Goal: Task Accomplishment & Management: Use online tool/utility

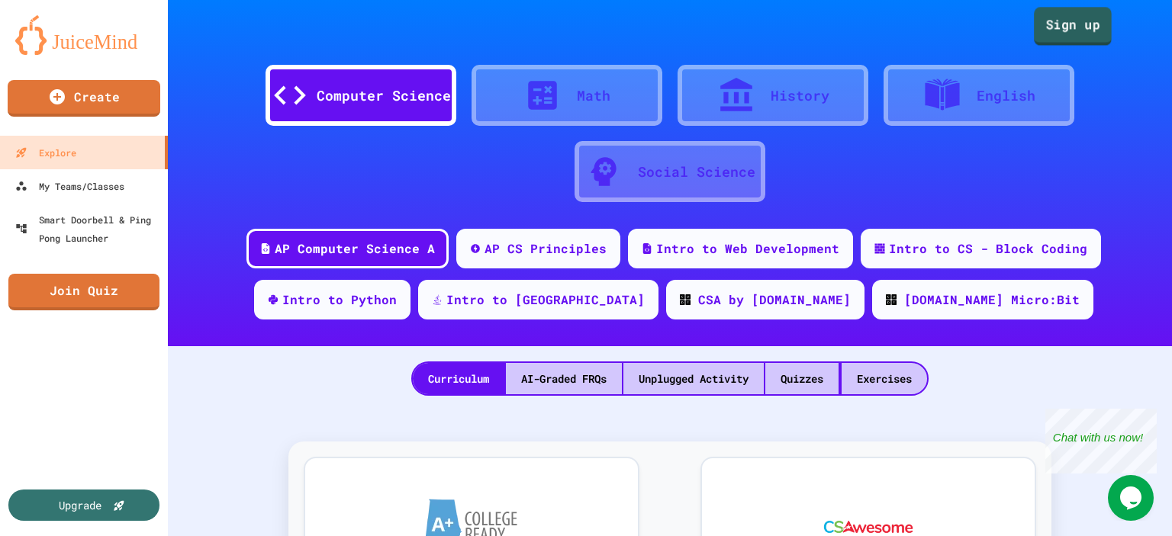
click at [1062, 31] on link "Sign up" at bounding box center [1073, 26] width 78 height 38
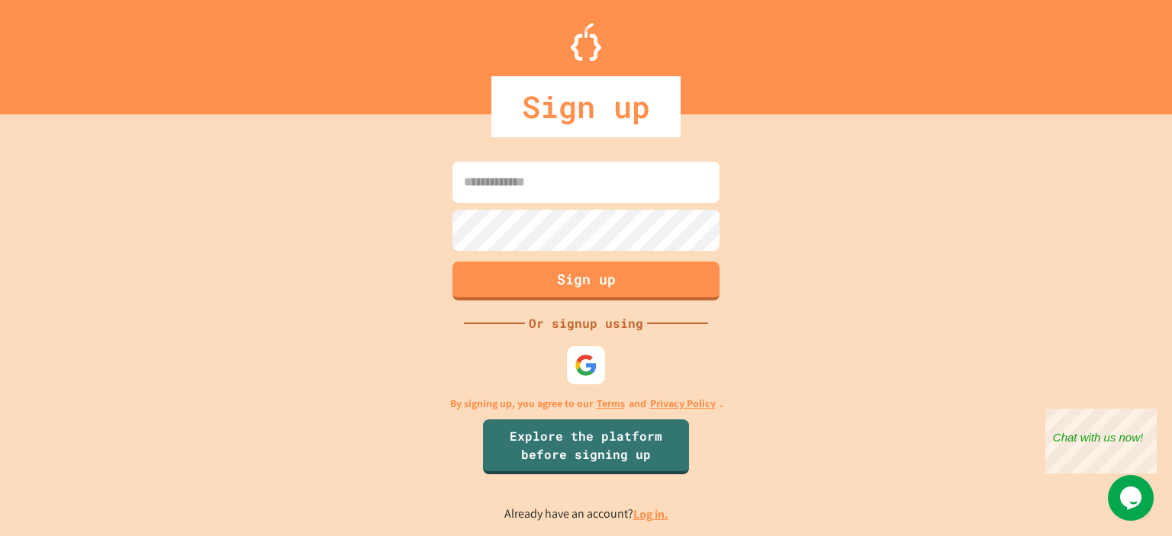
click at [534, 188] on input at bounding box center [585, 182] width 267 height 41
click at [651, 512] on link "Log in." at bounding box center [650, 514] width 35 height 16
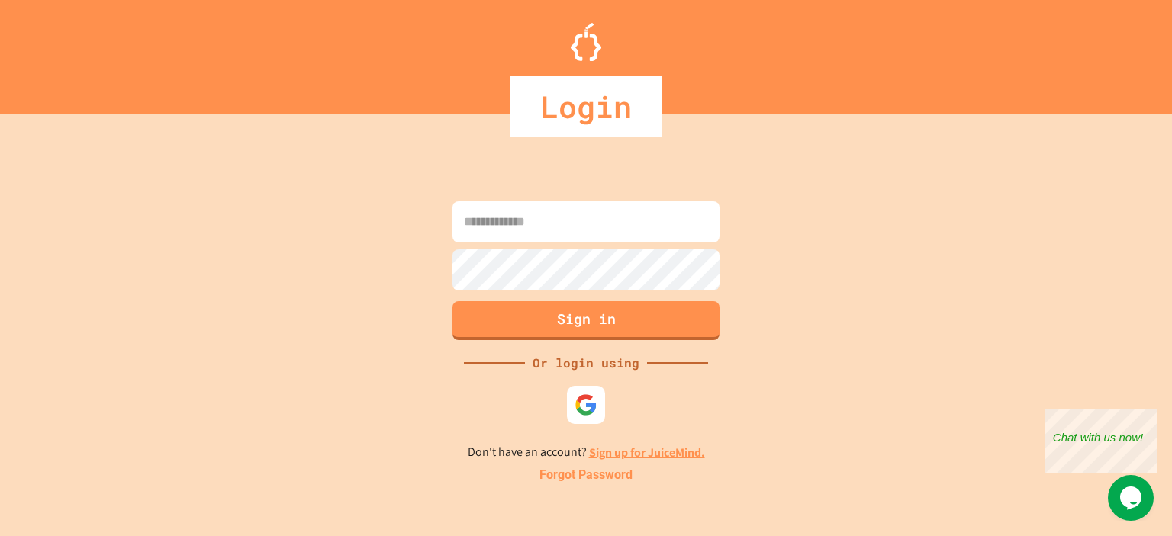
click at [541, 234] on input at bounding box center [585, 221] width 267 height 41
type input "**********"
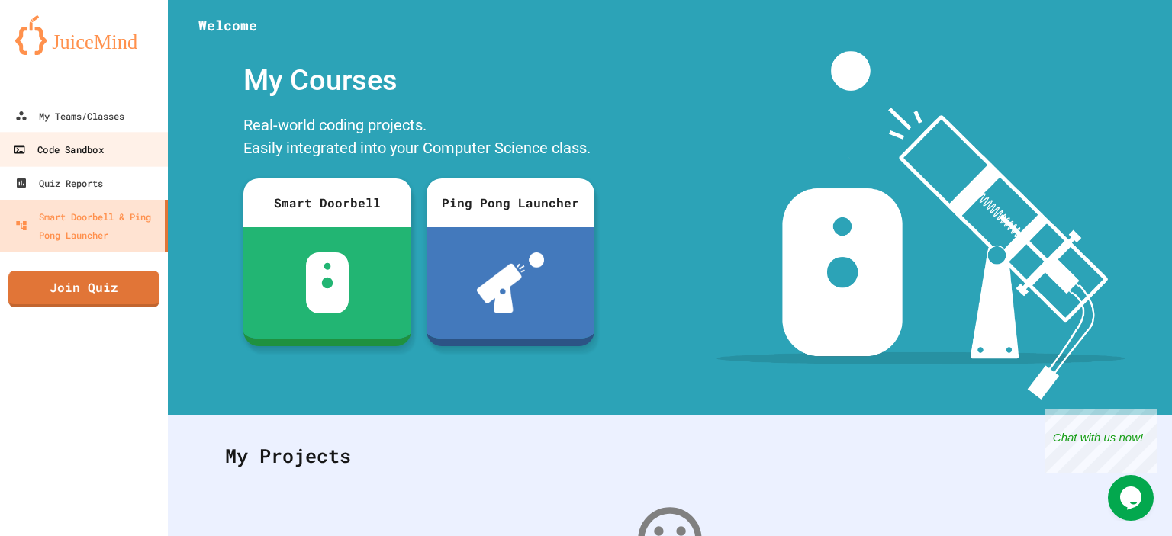
click at [72, 158] on div "Code Sandbox" at bounding box center [58, 149] width 90 height 19
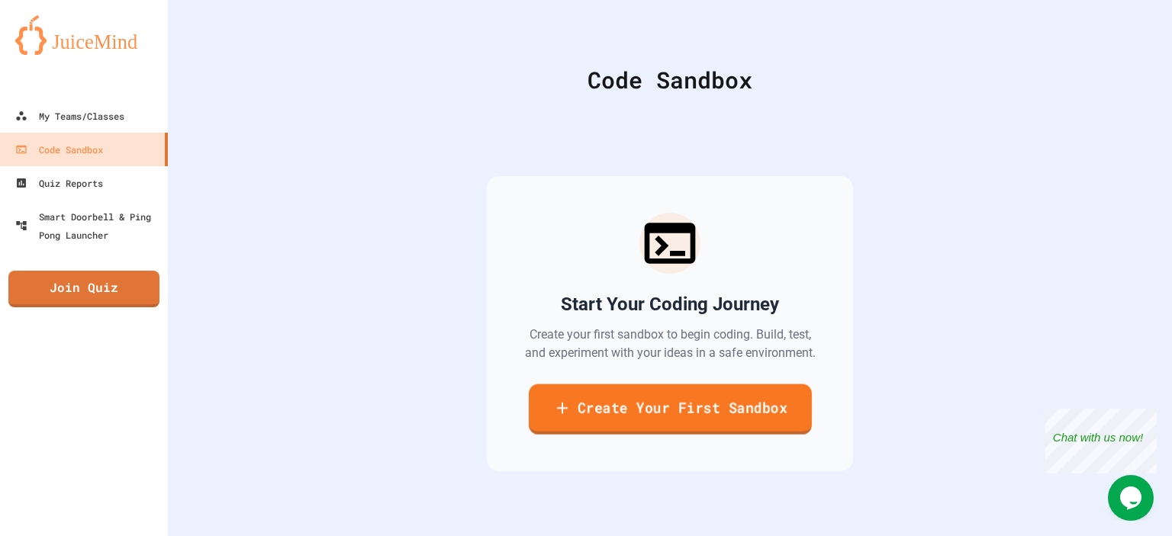
click at [638, 405] on link "Create Your First Sandbox" at bounding box center [669, 409] width 283 height 50
drag, startPoint x: 471, startPoint y: 185, endPoint x: 217, endPoint y: 102, distance: 267.3
type input "****"
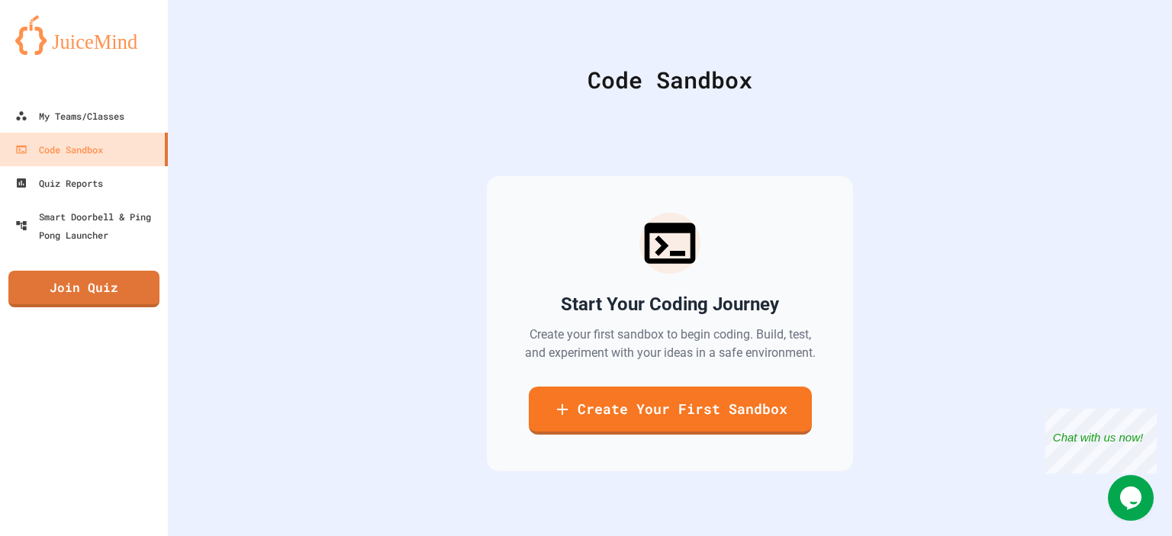
scroll to position [32, 0]
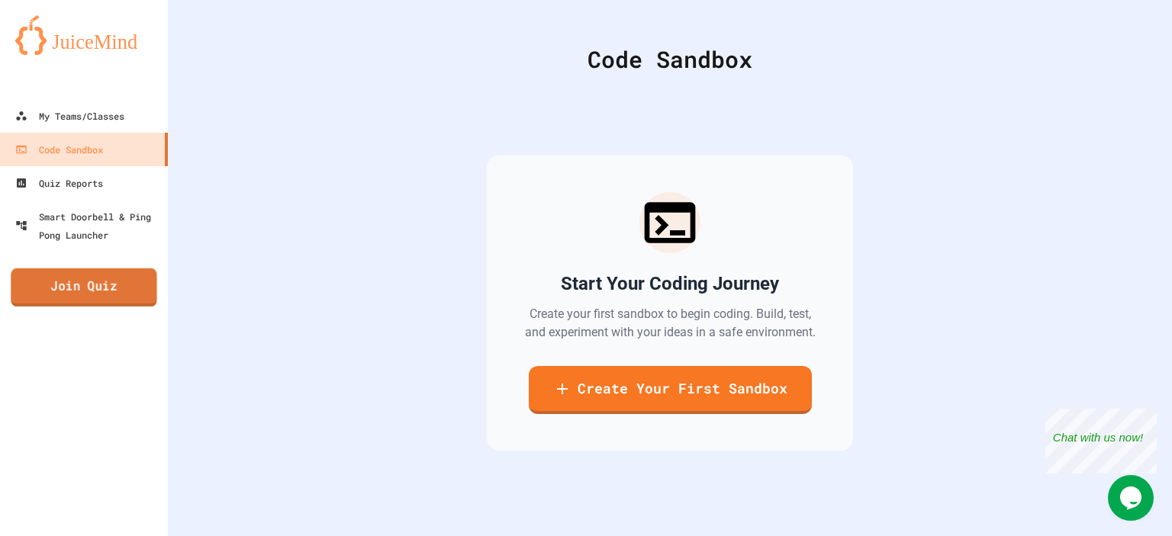
click at [79, 282] on link "Join Quiz" at bounding box center [84, 288] width 146 height 38
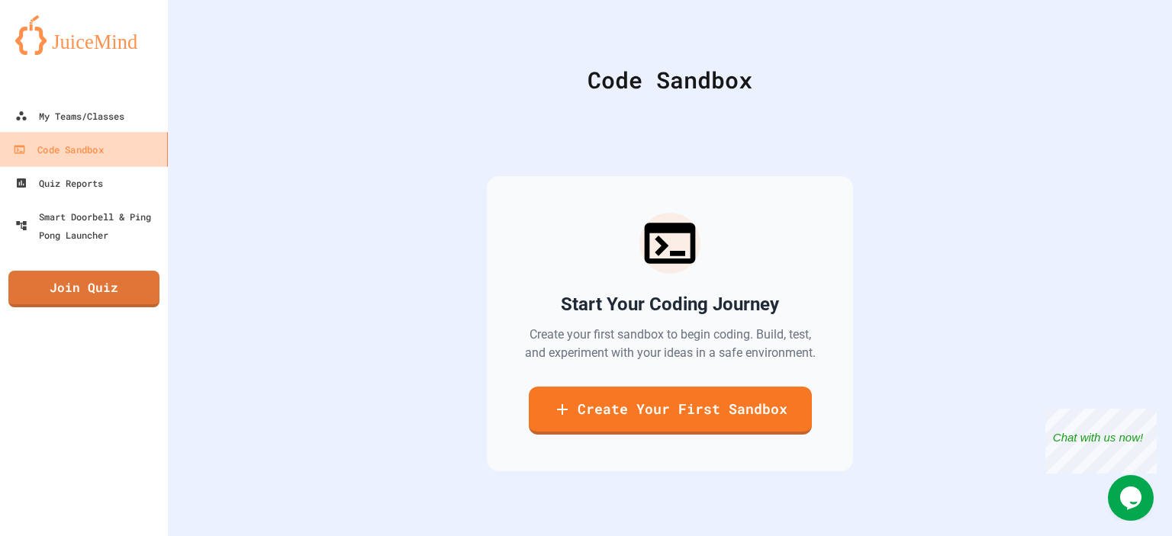
click at [88, 142] on div "Code Sandbox" at bounding box center [58, 149] width 90 height 19
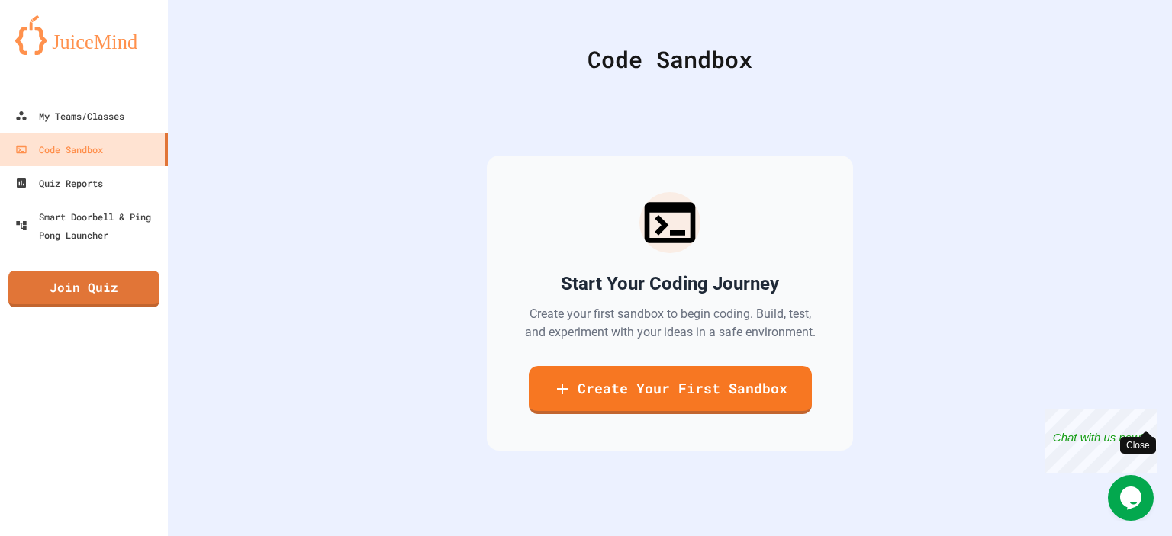
click at [1150, 413] on div "Close" at bounding box center [1145, 418] width 19 height 19
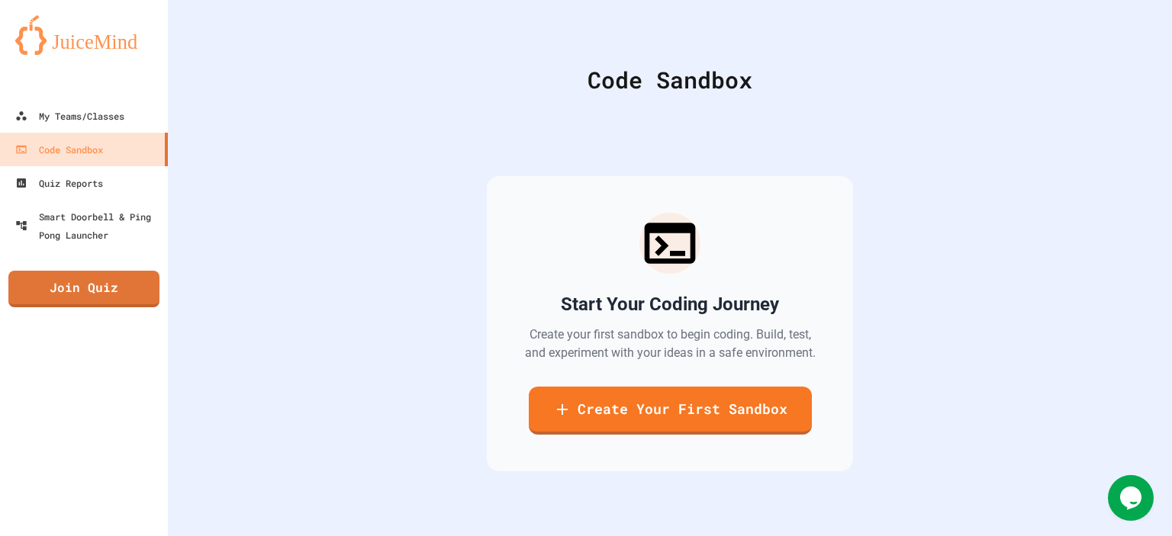
click at [604, 394] on link "Create Your First Sandbox" at bounding box center [670, 411] width 283 height 48
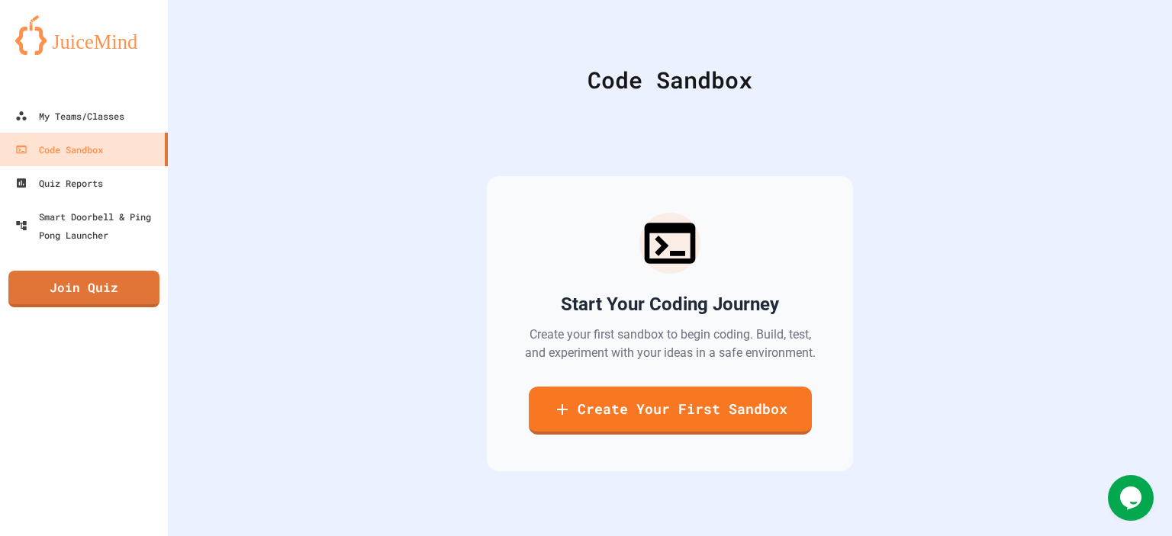
scroll to position [0, 0]
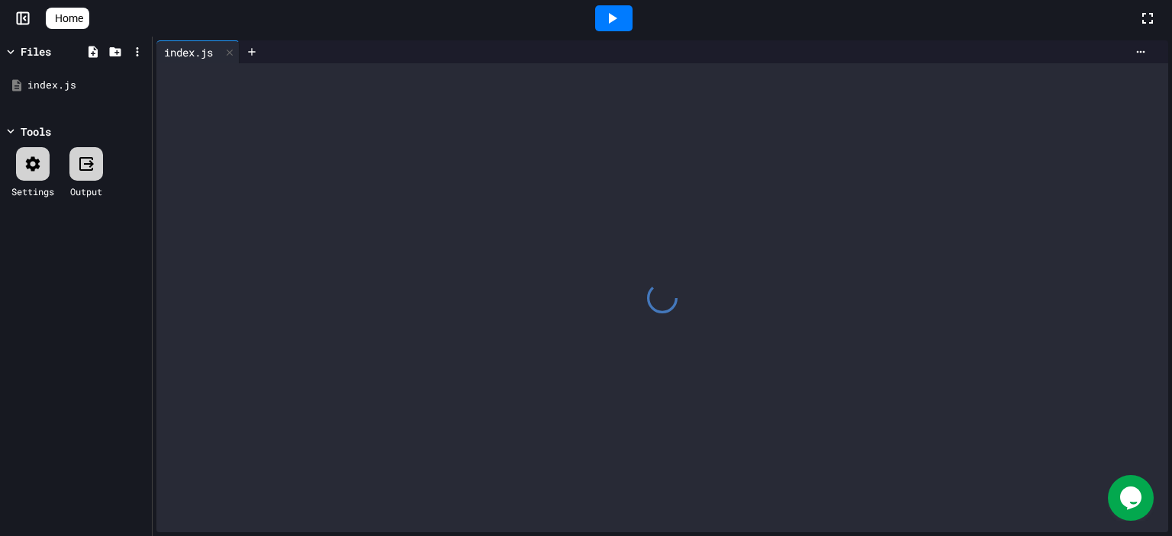
click at [363, 262] on div at bounding box center [661, 297] width 1011 height 469
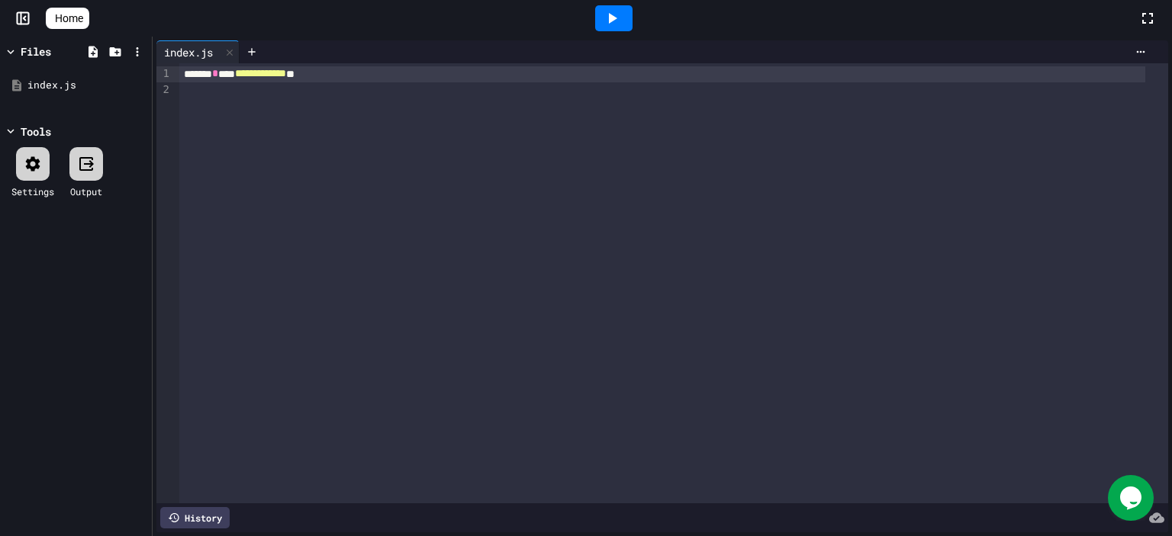
click at [25, 50] on div "Files" at bounding box center [36, 51] width 31 height 16
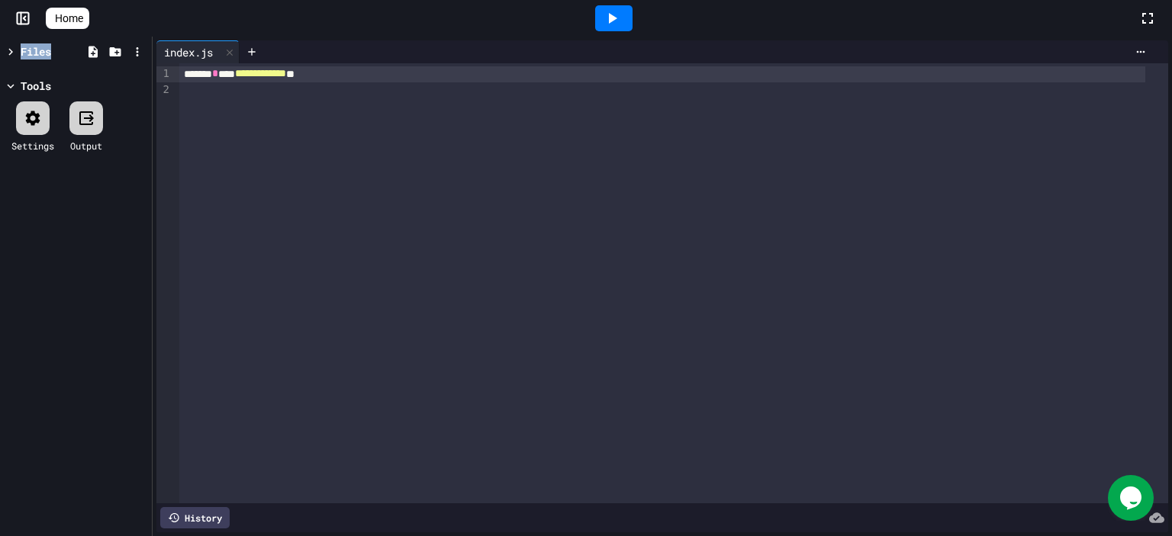
click at [25, 50] on div "Files" at bounding box center [36, 51] width 31 height 16
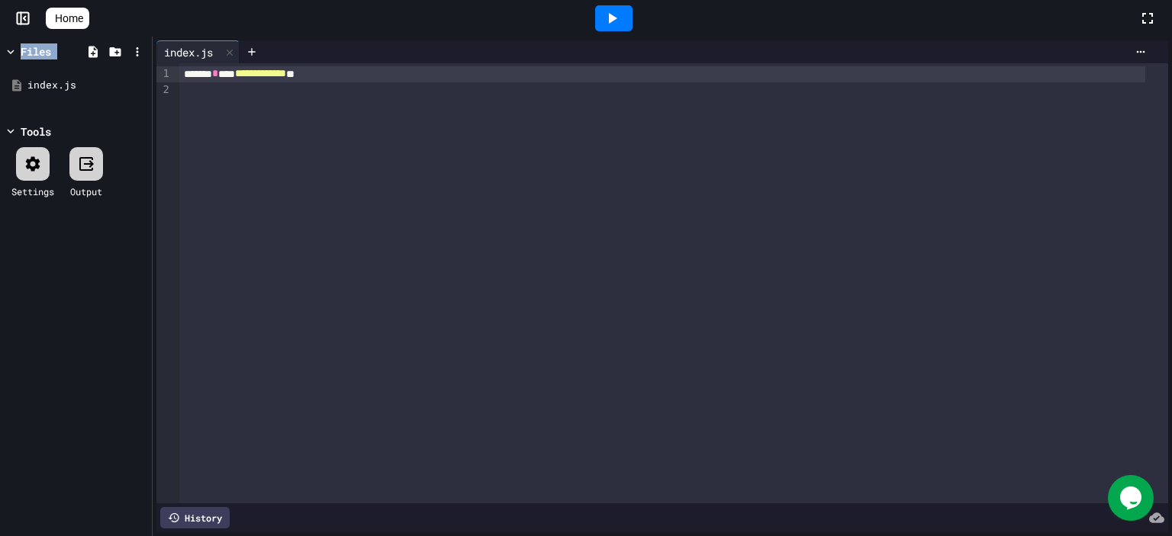
click at [25, 50] on div "Files" at bounding box center [36, 51] width 31 height 16
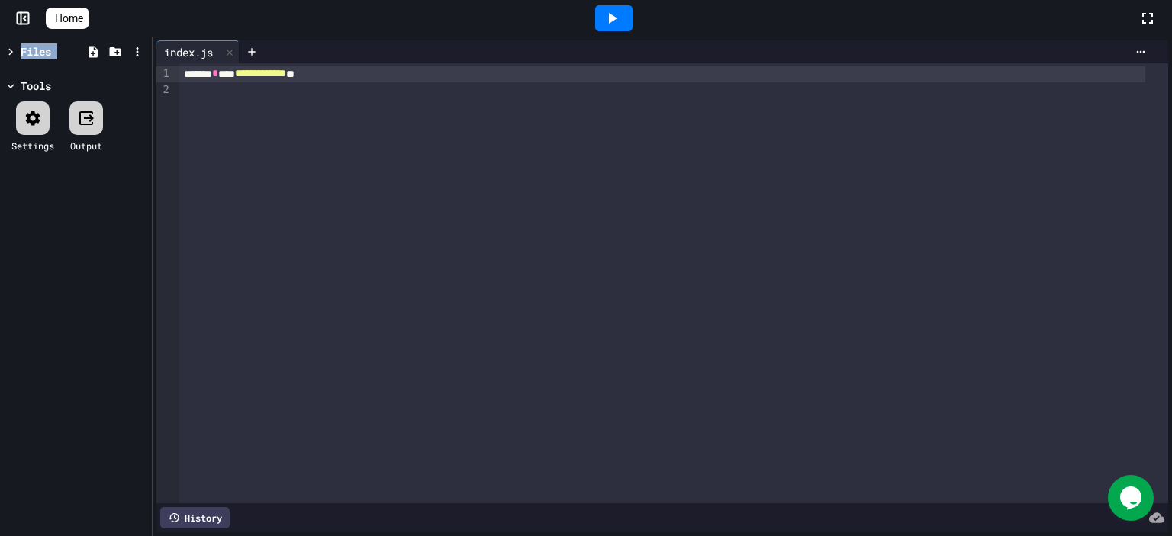
click at [30, 117] on icon at bounding box center [33, 118] width 14 height 14
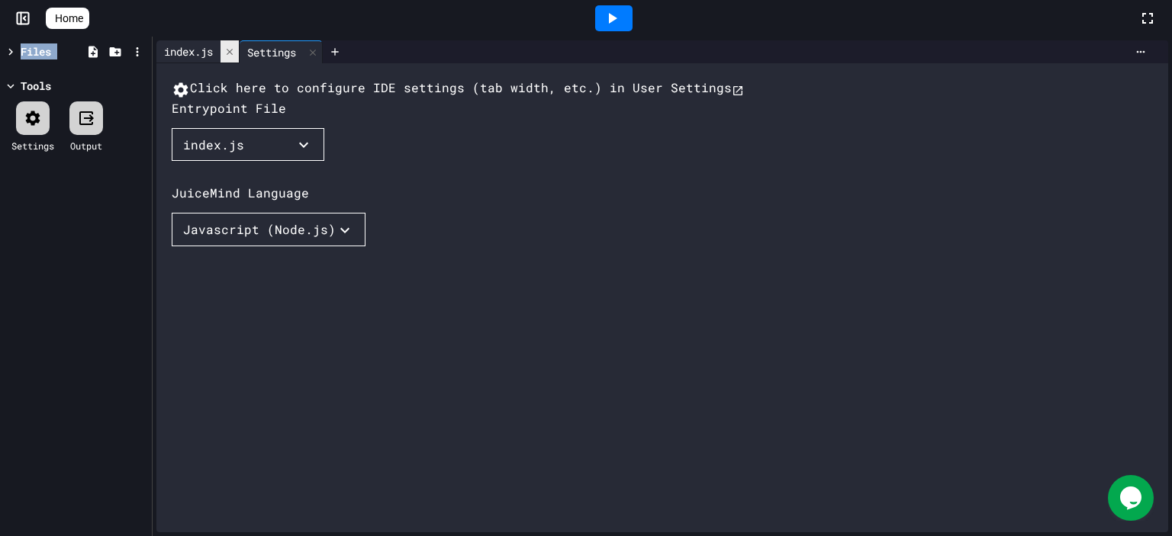
click at [235, 56] on icon at bounding box center [229, 52] width 11 height 11
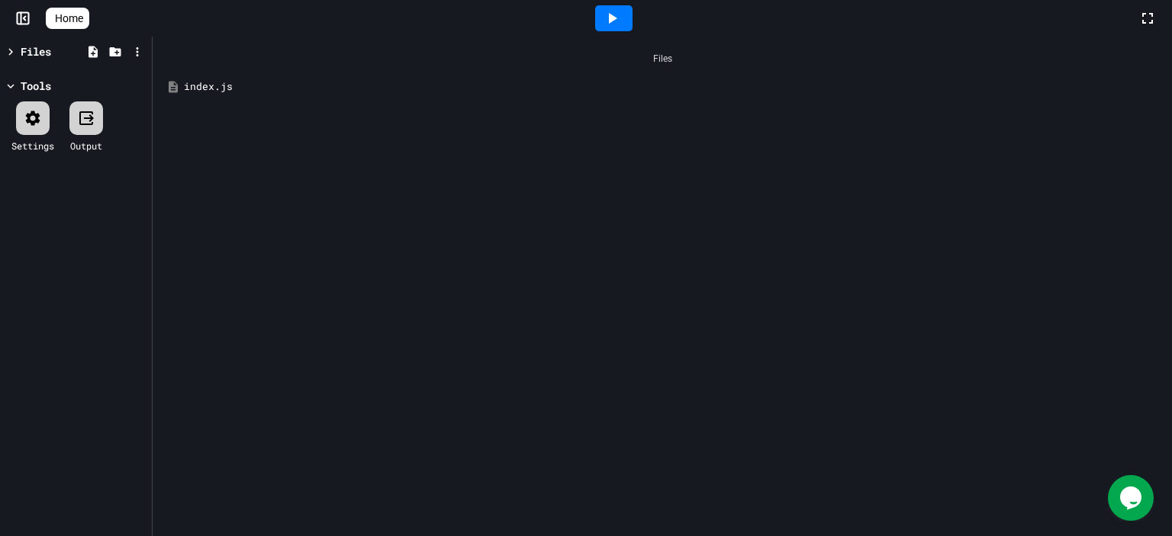
click at [24, 17] on icon at bounding box center [25, 19] width 2 height 4
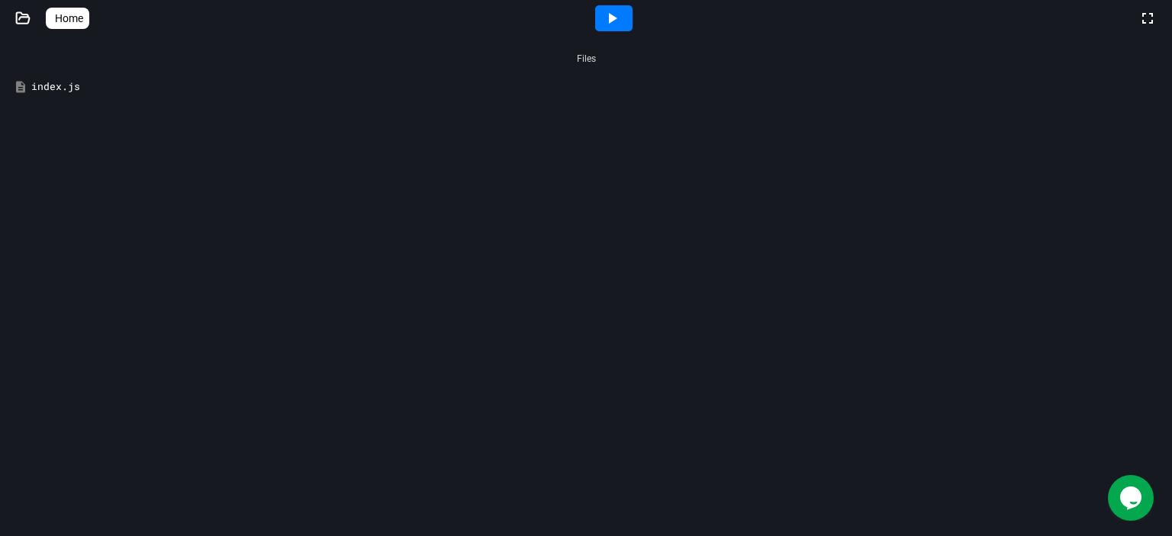
click at [50, 24] on link "Home" at bounding box center [67, 18] width 43 height 21
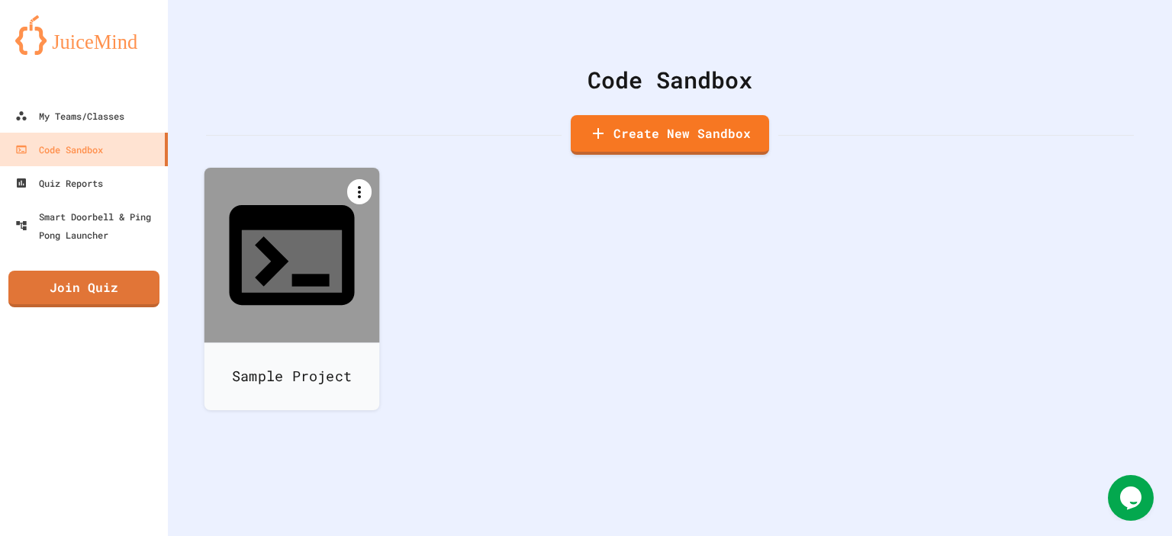
click at [364, 183] on div at bounding box center [359, 191] width 24 height 25
click at [378, 463] on li "Delete" at bounding box center [299, 487] width 156 height 49
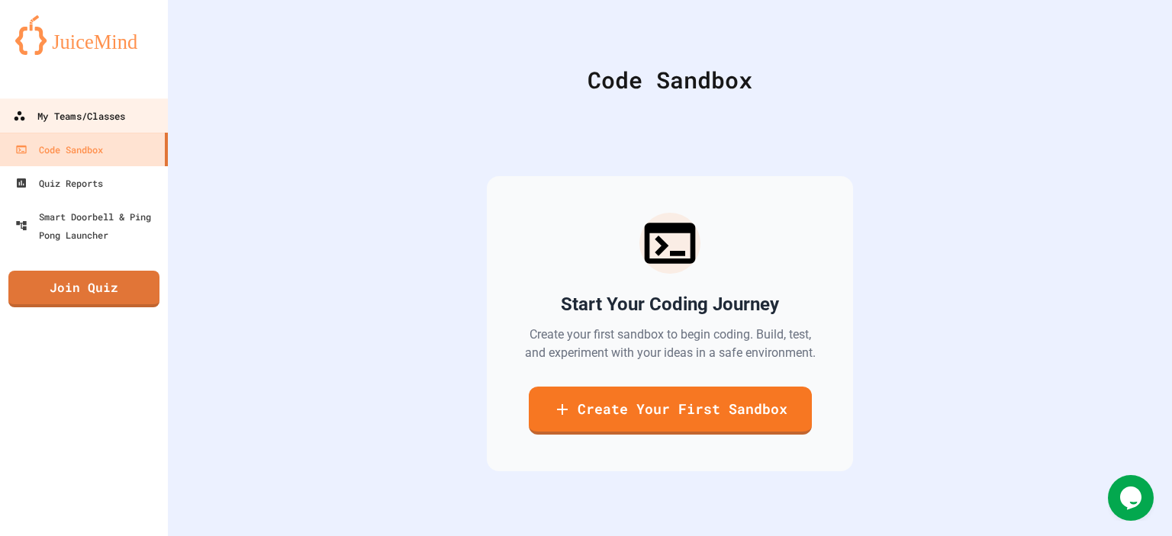
click at [38, 116] on div "My Teams/Classes" at bounding box center [69, 116] width 112 height 19
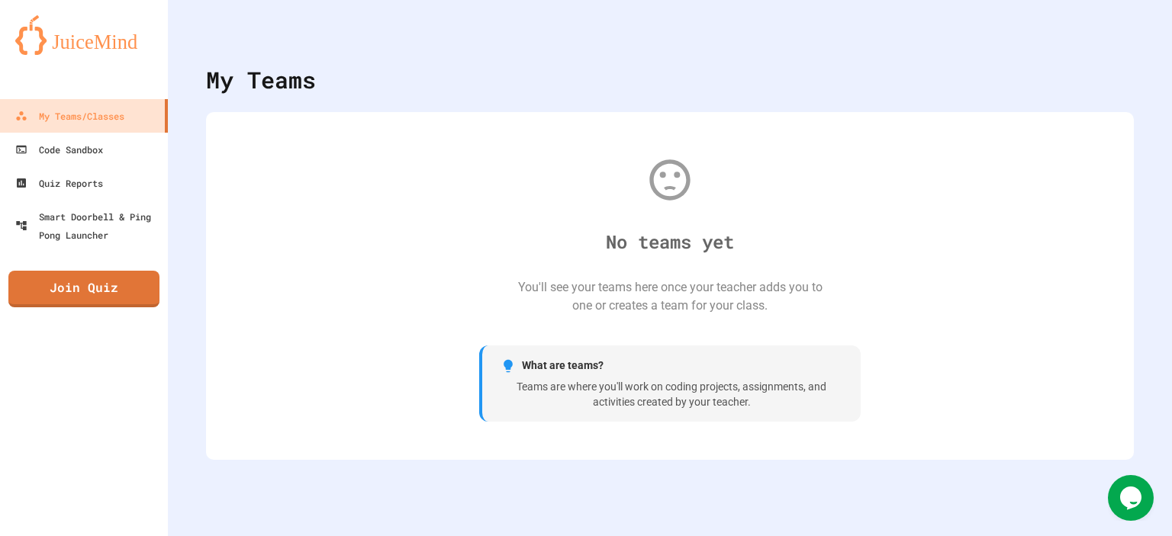
click at [732, 380] on div "What are teams? Teams are where you'll work on coding projects, assignments, an…" at bounding box center [669, 384] width 381 height 76
click at [634, 404] on div "Teams are where you'll work on coding projects, assignments, and activities cre…" at bounding box center [671, 395] width 342 height 30
click at [540, 368] on span "What are teams?" at bounding box center [563, 366] width 82 height 16
click at [103, 158] on div "Code Sandbox" at bounding box center [58, 149] width 90 height 19
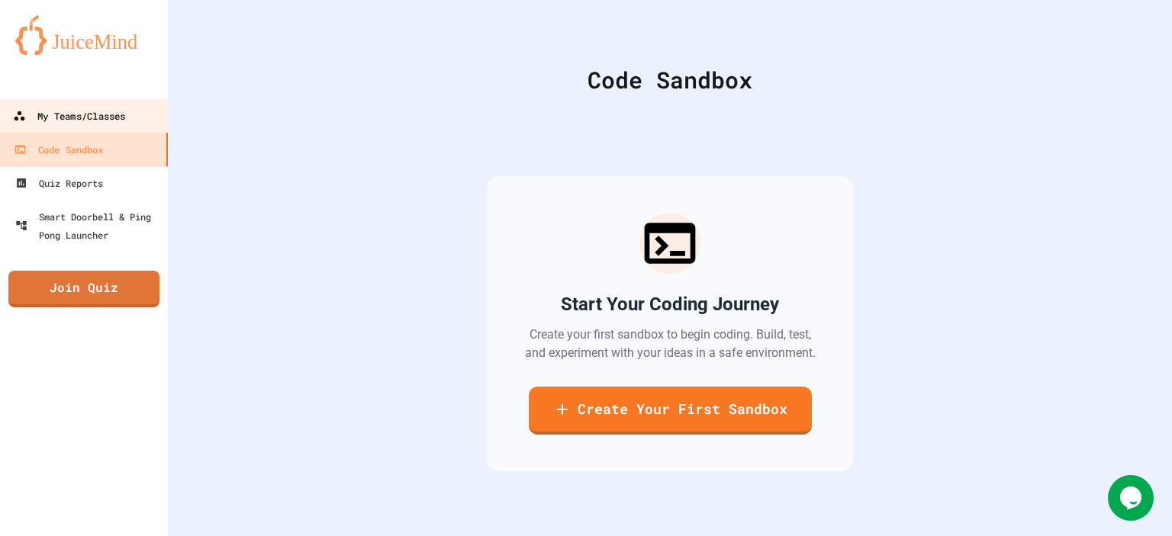
click at [106, 116] on div "My Teams/Classes" at bounding box center [69, 116] width 112 height 19
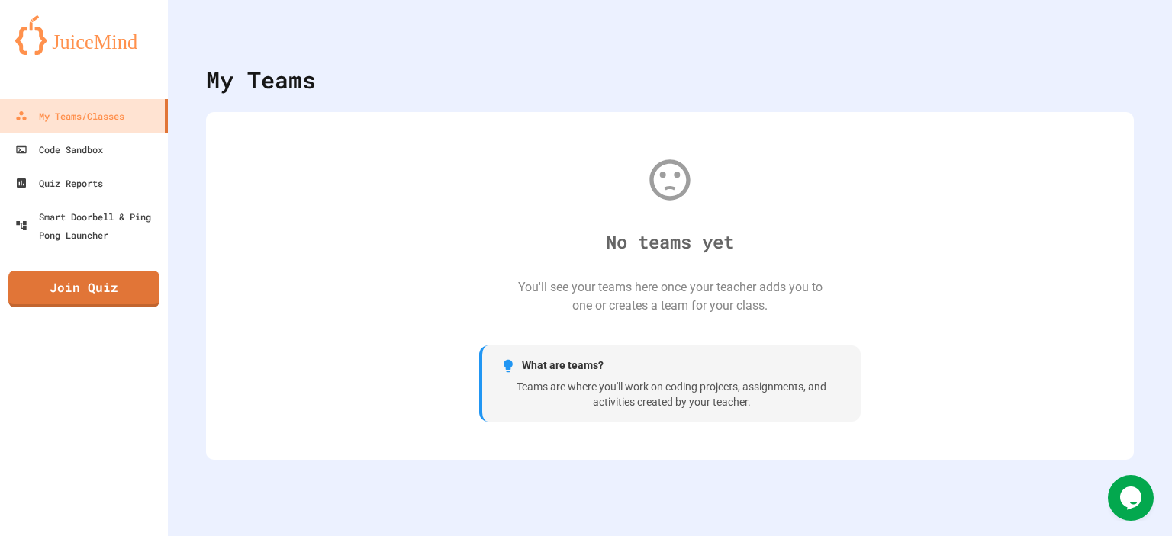
click at [523, 362] on span "What are teams?" at bounding box center [563, 366] width 82 height 16
click at [579, 299] on div "You'll see your teams here once your teacher adds you to one or creates a team …" at bounding box center [669, 296] width 305 height 37
click at [249, 85] on div "My Teams" at bounding box center [261, 80] width 110 height 34
click at [1126, 37] on button "My Account" at bounding box center [1126, 37] width 0 height 0
